Goal: Check status: Check status

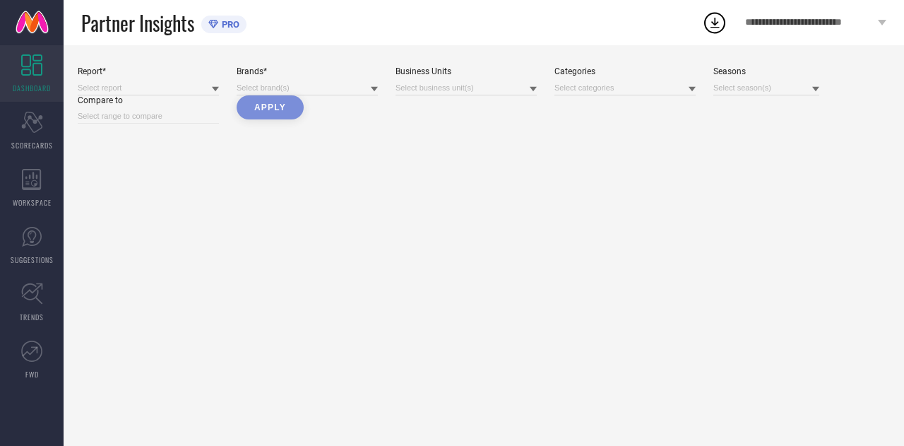
click at [214, 91] on icon at bounding box center [215, 88] width 7 height 7
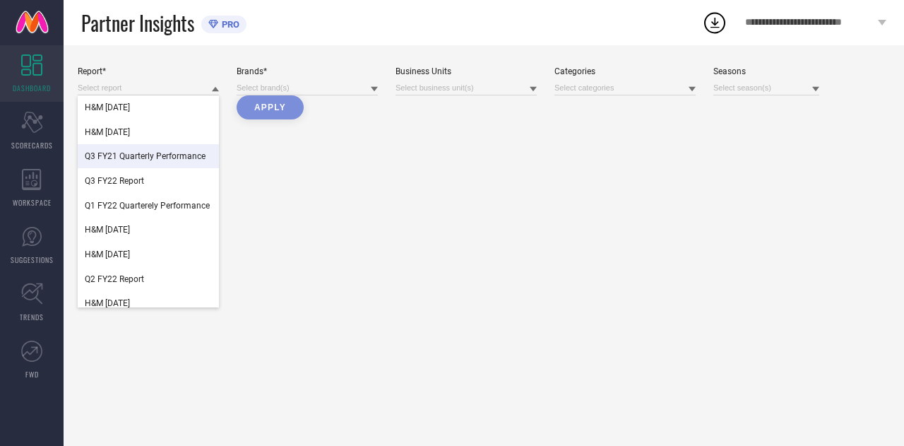
click at [303, 199] on div "Report* H&M [DATE] H&M [DATE] Q3 FY21 Quarterly Performance Q3 FY22 Report Q1 F…" at bounding box center [484, 245] width 840 height 400
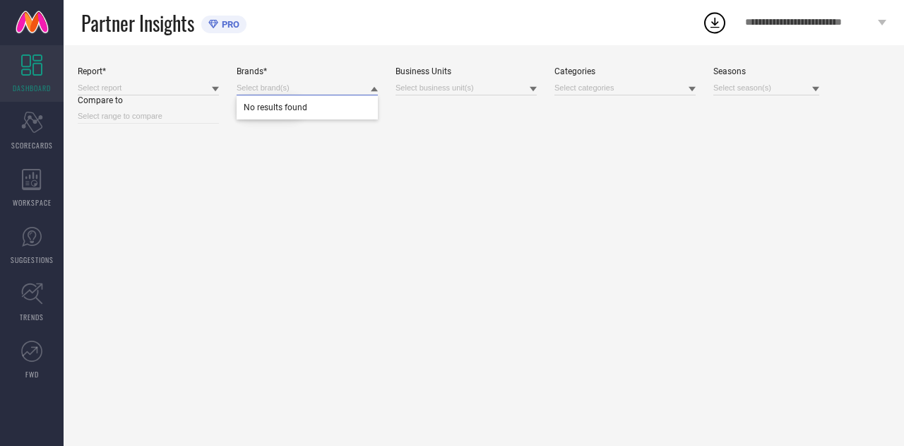
click at [360, 90] on input at bounding box center [307, 88] width 141 height 15
click at [208, 198] on div "Report* Brands* No results found Business Units Categories Seasons Compare to A…" at bounding box center [484, 245] width 840 height 400
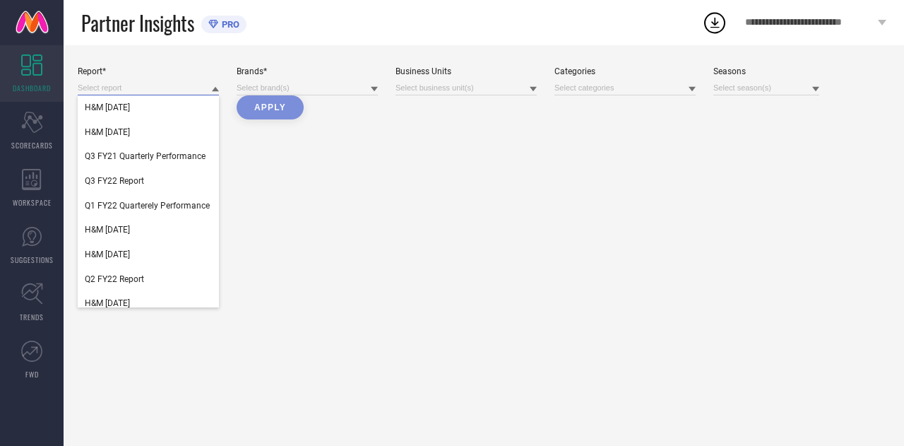
click at [207, 89] on input at bounding box center [148, 88] width 141 height 15
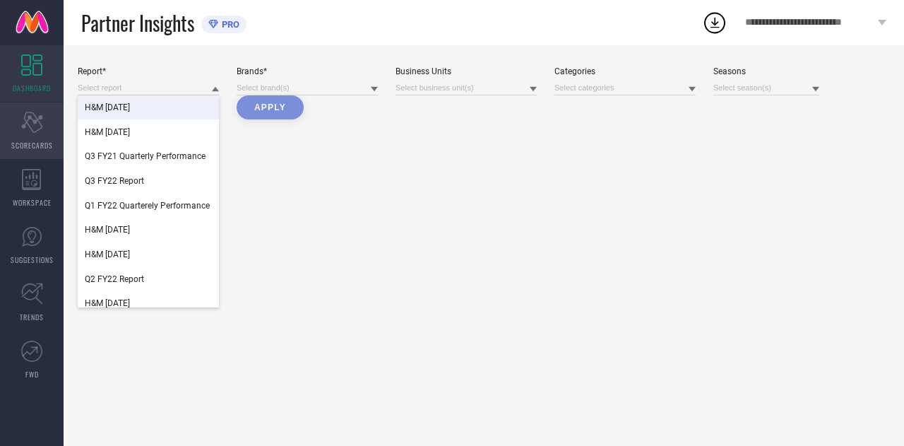
click at [28, 131] on icon "Scorecard" at bounding box center [32, 122] width 22 height 21
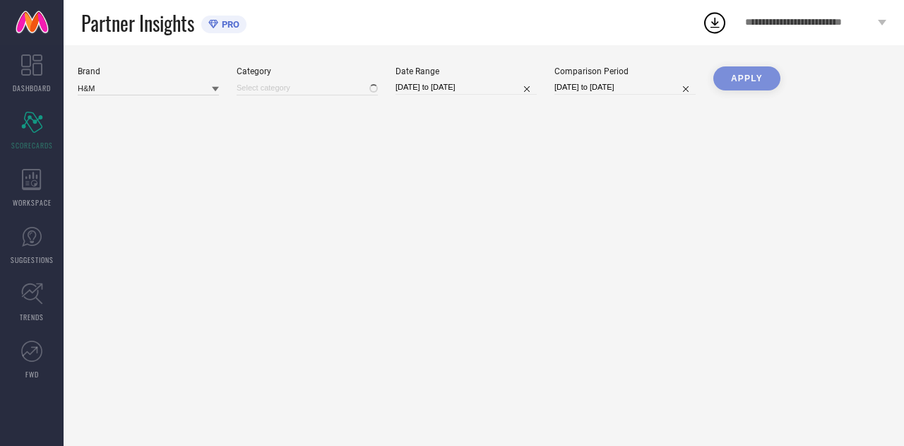
type input "All"
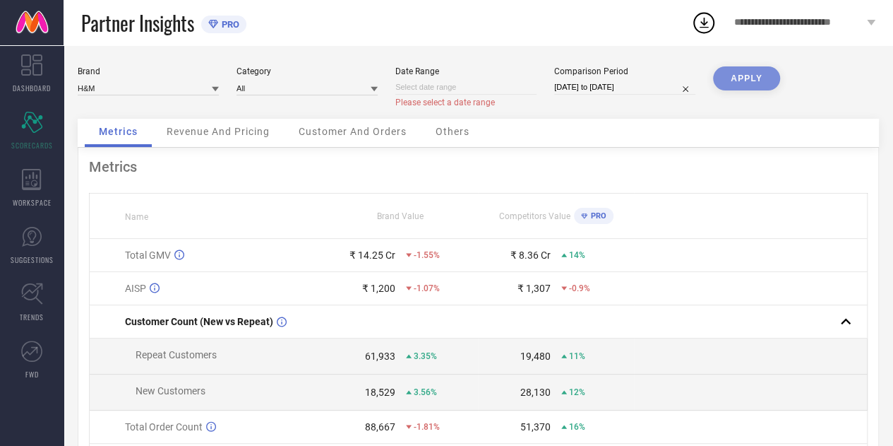
select select "8"
select select "2025"
select select "9"
select select "2025"
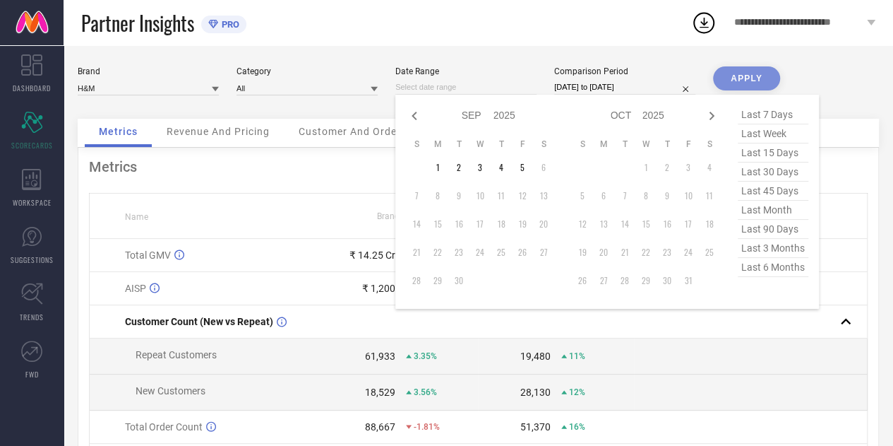
click at [508, 88] on input at bounding box center [465, 87] width 141 height 15
click at [442, 173] on td "1" at bounding box center [437, 167] width 21 height 21
type input "[DATE] to [DATE]"
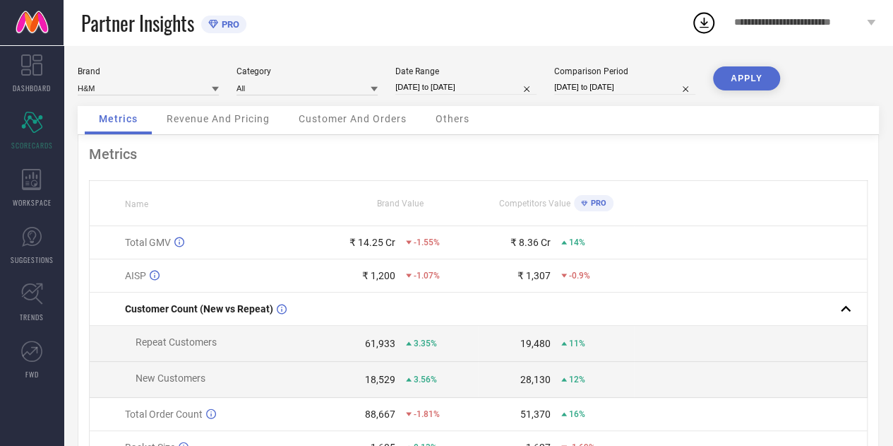
click at [729, 75] on button "APPLY" at bounding box center [746, 78] width 67 height 24
click at [503, 84] on input "[DATE] to [DATE]" at bounding box center [465, 87] width 141 height 15
select select "8"
select select "2025"
select select "9"
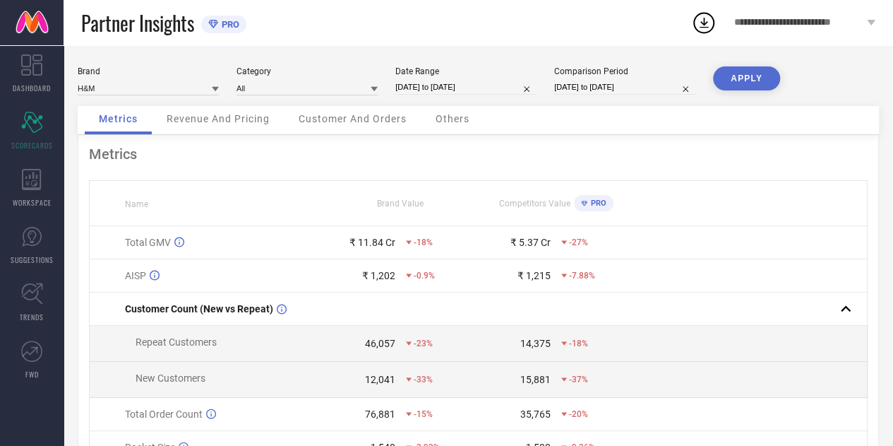
select select "2025"
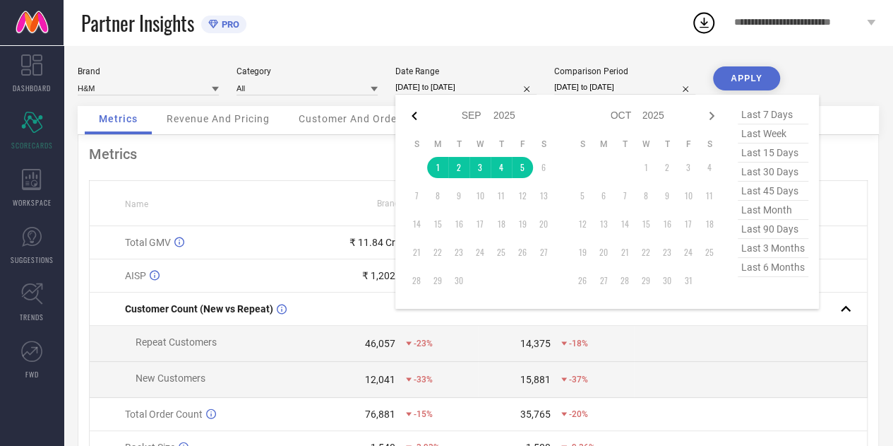
click at [415, 116] on icon at bounding box center [414, 115] width 17 height 17
select select "7"
select select "2025"
select select "8"
select select "2025"
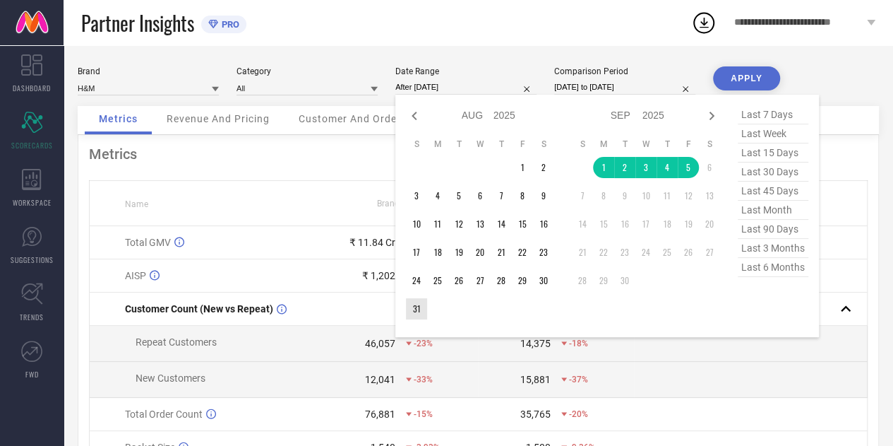
click at [417, 313] on td "31" at bounding box center [416, 308] width 21 height 21
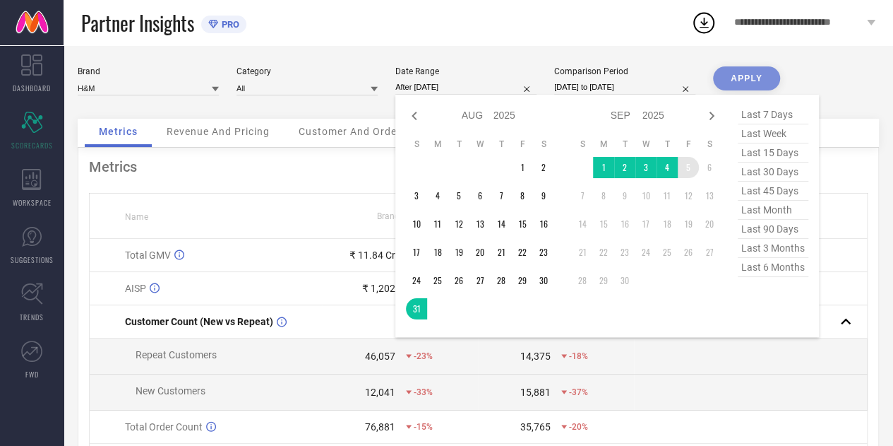
type input "[DATE] to [DATE]"
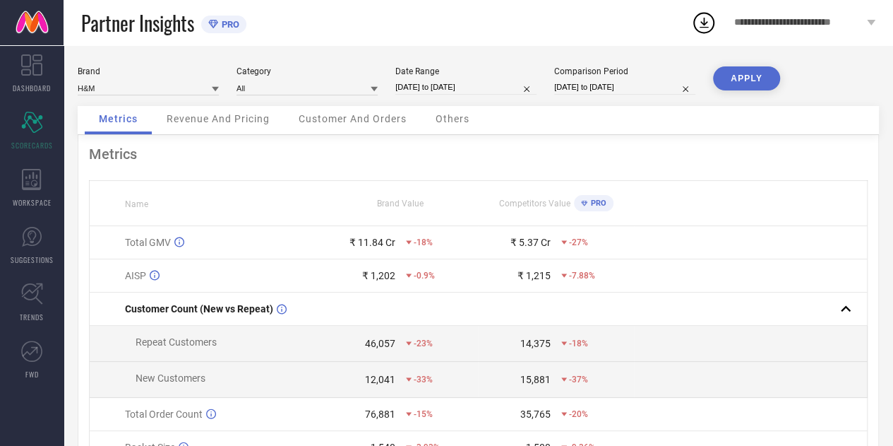
click at [753, 76] on button "APPLY" at bounding box center [746, 78] width 67 height 24
select select "4"
select select "2025"
select select "5"
select select "2025"
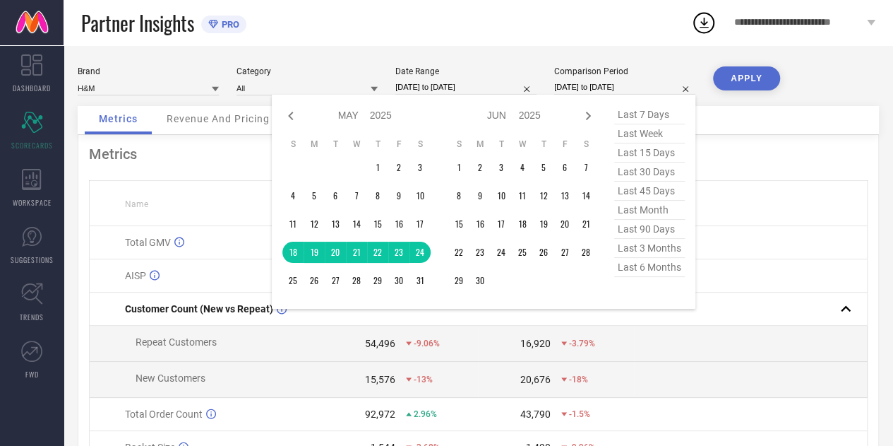
click at [654, 85] on input "[DATE] to [DATE]" at bounding box center [624, 87] width 141 height 15
click at [748, 82] on button "APPLY" at bounding box center [746, 78] width 67 height 24
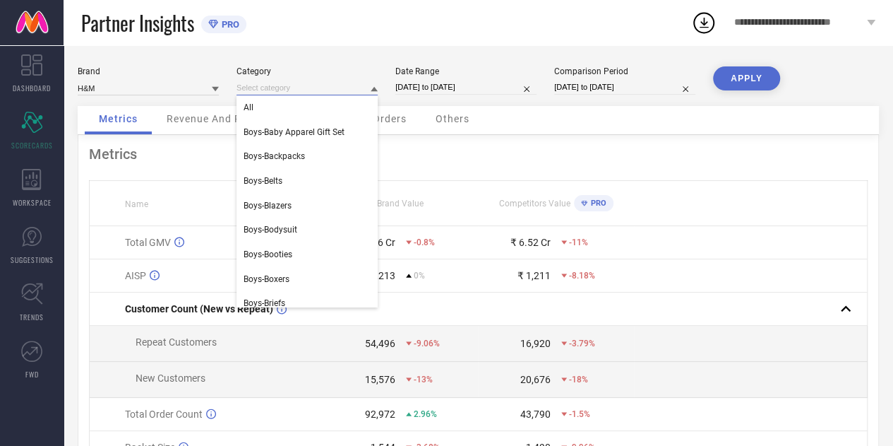
click at [302, 87] on input at bounding box center [307, 88] width 141 height 15
click at [366, 42] on div "Partner Insights PRO" at bounding box center [386, 22] width 610 height 45
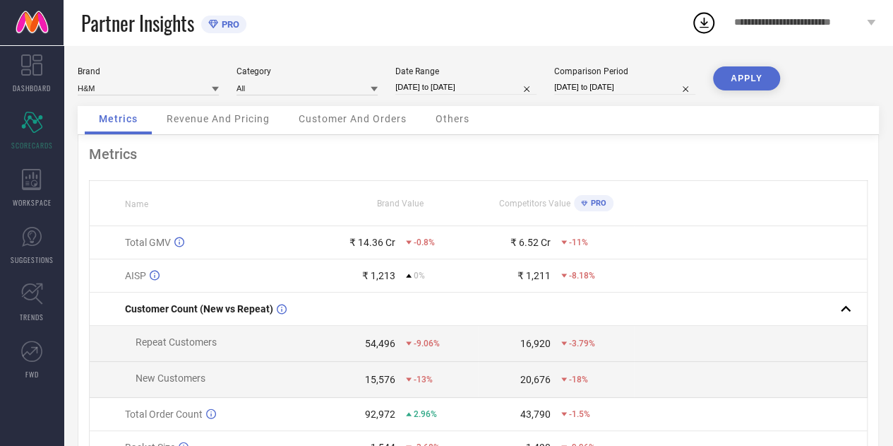
select select "7"
select select "2025"
select select "8"
select select "2025"
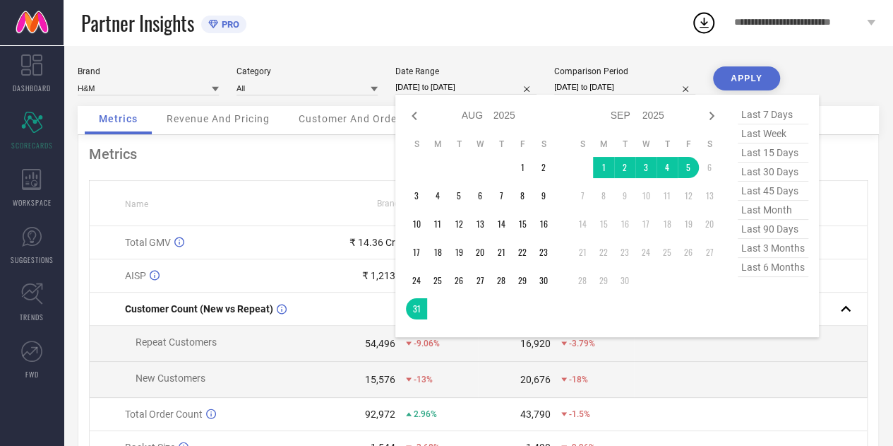
click at [496, 81] on input "[DATE] to [DATE]" at bounding box center [465, 87] width 141 height 15
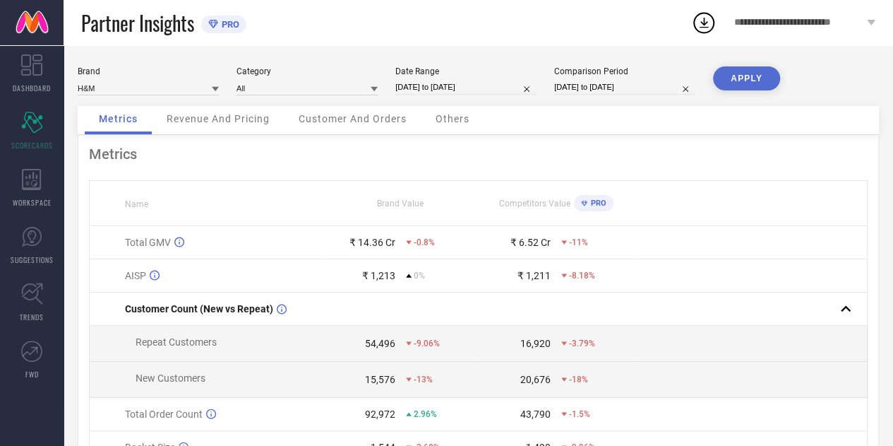
click at [244, 179] on div "Metrics Name Brand Value Competitors Value PRO Total GMV ₹ 14.36 Cr -0.8% ₹ 6.5…" at bounding box center [479, 351] width 802 height 432
click at [441, 157] on div "Metrics" at bounding box center [478, 153] width 779 height 17
click at [369, 247] on div "₹ 14.36 Cr" at bounding box center [373, 242] width 46 height 11
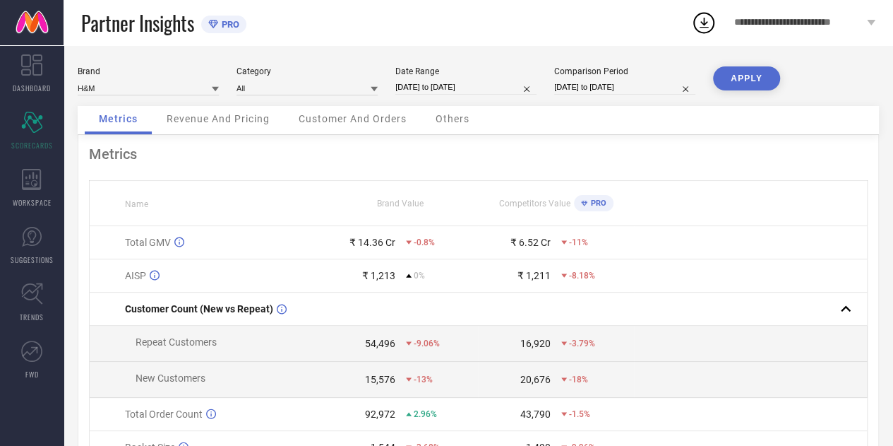
click at [423, 162] on div "Metrics" at bounding box center [478, 153] width 779 height 17
click at [369, 241] on div "₹ 14.36 Cr" at bounding box center [373, 242] width 46 height 11
click at [461, 162] on div "Metrics" at bounding box center [478, 153] width 779 height 17
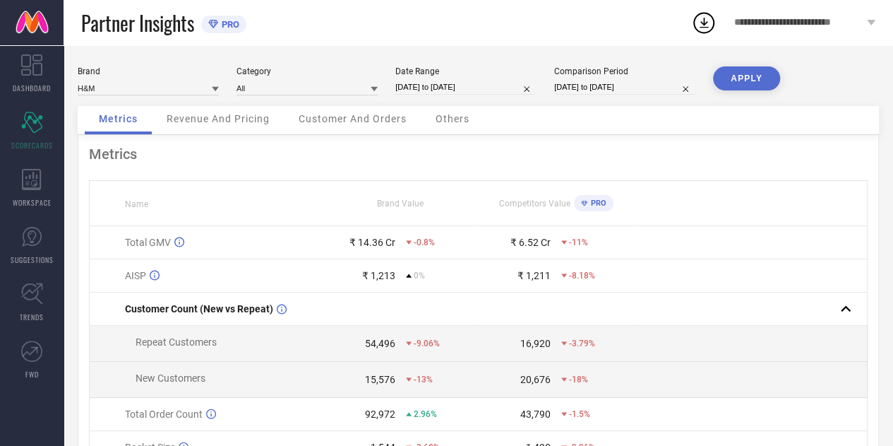
click at [480, 88] on input "[DATE] to [DATE]" at bounding box center [465, 87] width 141 height 15
select select "7"
select select "2025"
select select "8"
select select "2025"
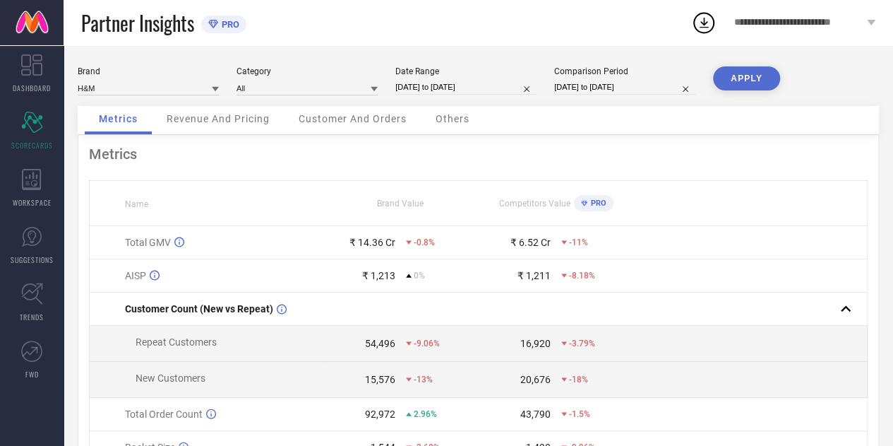
click at [540, 39] on div "Partner Insights PRO" at bounding box center [386, 22] width 610 height 45
